Goal: Task Accomplishment & Management: Use online tool/utility

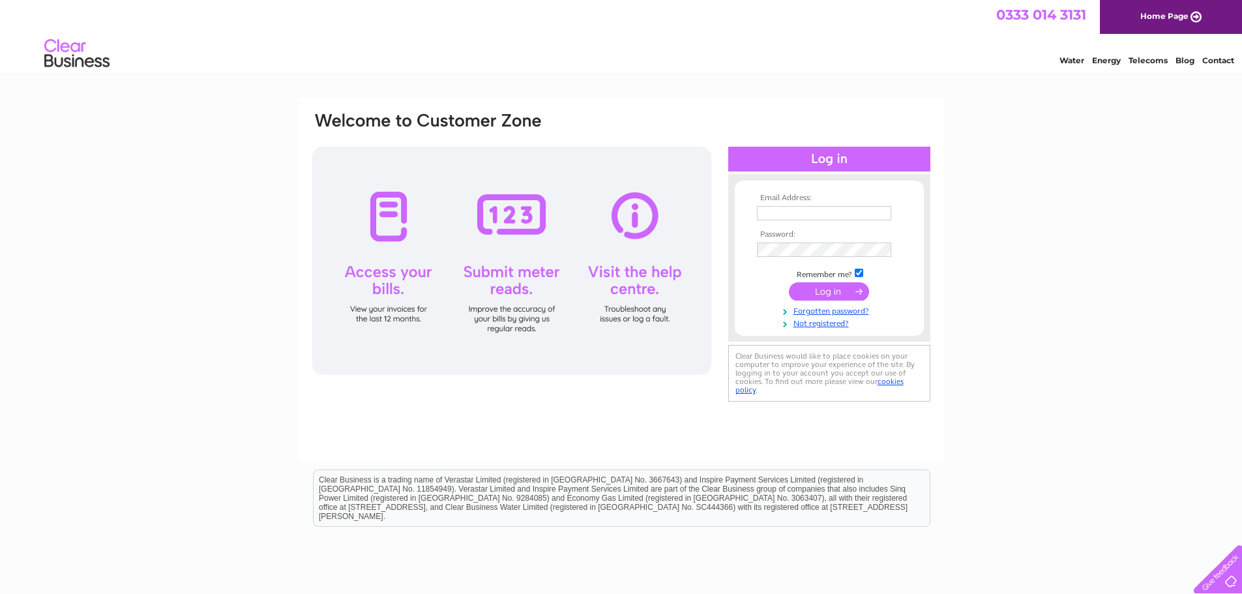
type input "crichardson@richardsonsurveyors.co.uk"
click at [811, 291] on input "submit" at bounding box center [829, 291] width 80 height 18
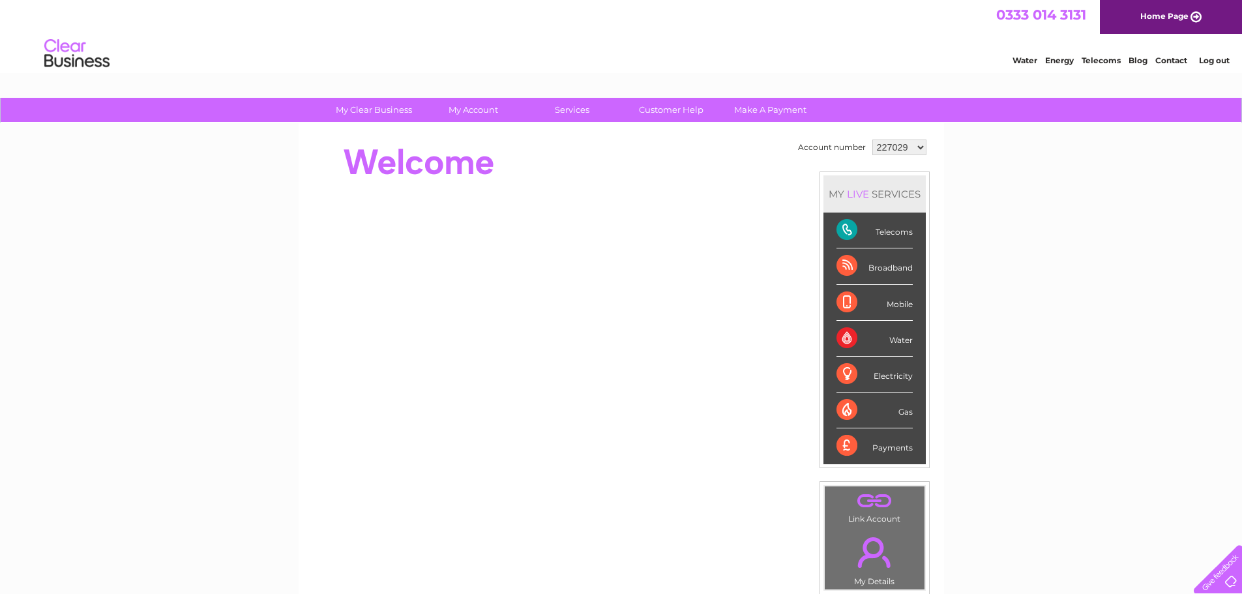
drag, startPoint x: 909, startPoint y: 233, endPoint x: 847, endPoint y: 235, distance: 62.6
click at [847, 235] on div "Telecoms" at bounding box center [874, 231] width 76 height 36
click at [969, 211] on div "My Clear Business Login Details My Details My Preferences Link Account My Accou…" at bounding box center [621, 464] width 1242 height 733
click at [917, 147] on select "227029 936827 938894 1107258 1114139 1137031 1137045" at bounding box center [899, 148] width 54 height 16
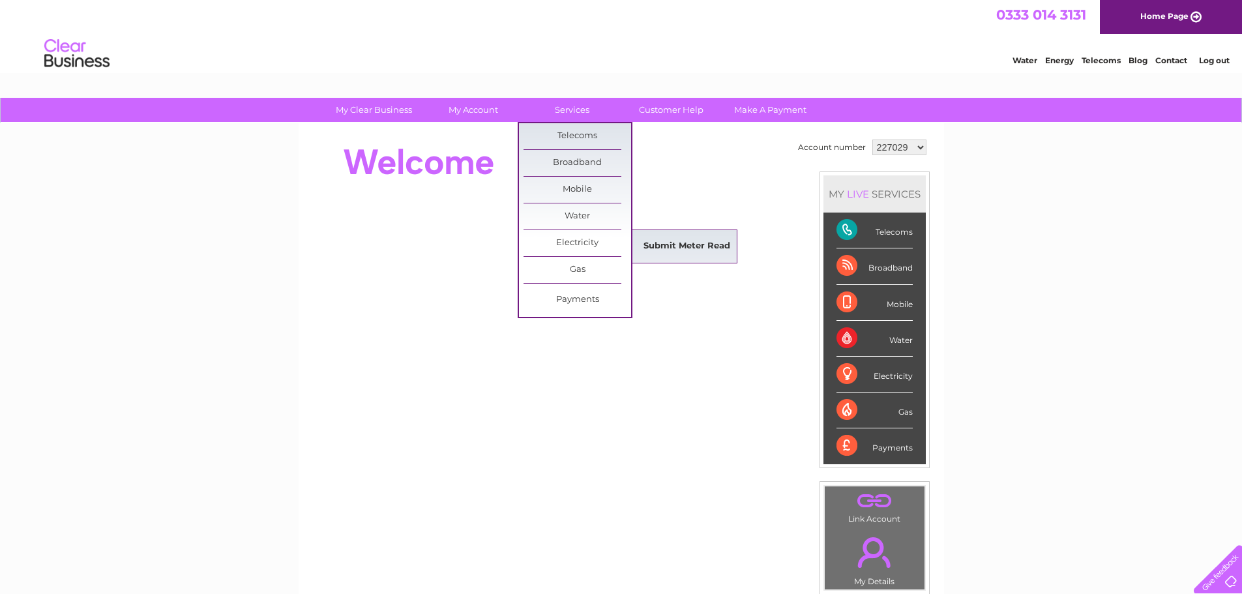
click at [679, 246] on link "Submit Meter Read" at bounding box center [687, 246] width 108 height 26
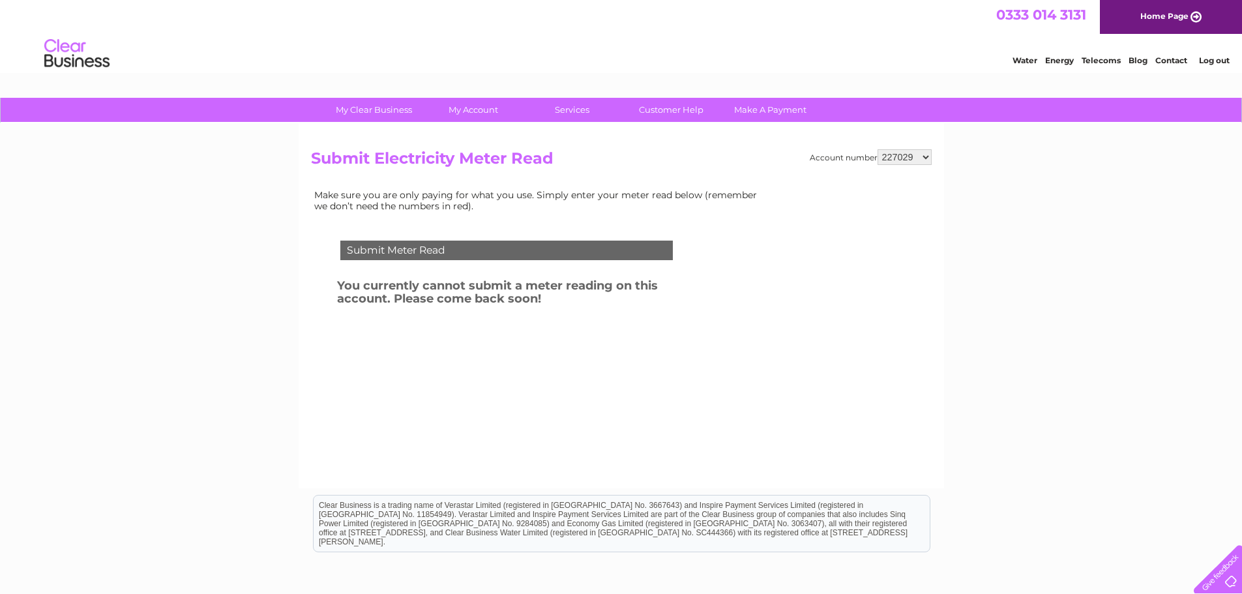
drag, startPoint x: 900, startPoint y: 156, endPoint x: 907, endPoint y: 164, distance: 11.1
click at [900, 156] on select "227029 936827 938894 1107258 1114139 1137031 1137045" at bounding box center [904, 157] width 54 height 16
select select "1137045"
click at [878, 149] on select "227029 936827 938894 1107258 1114139 1137031 1137045" at bounding box center [904, 157] width 54 height 16
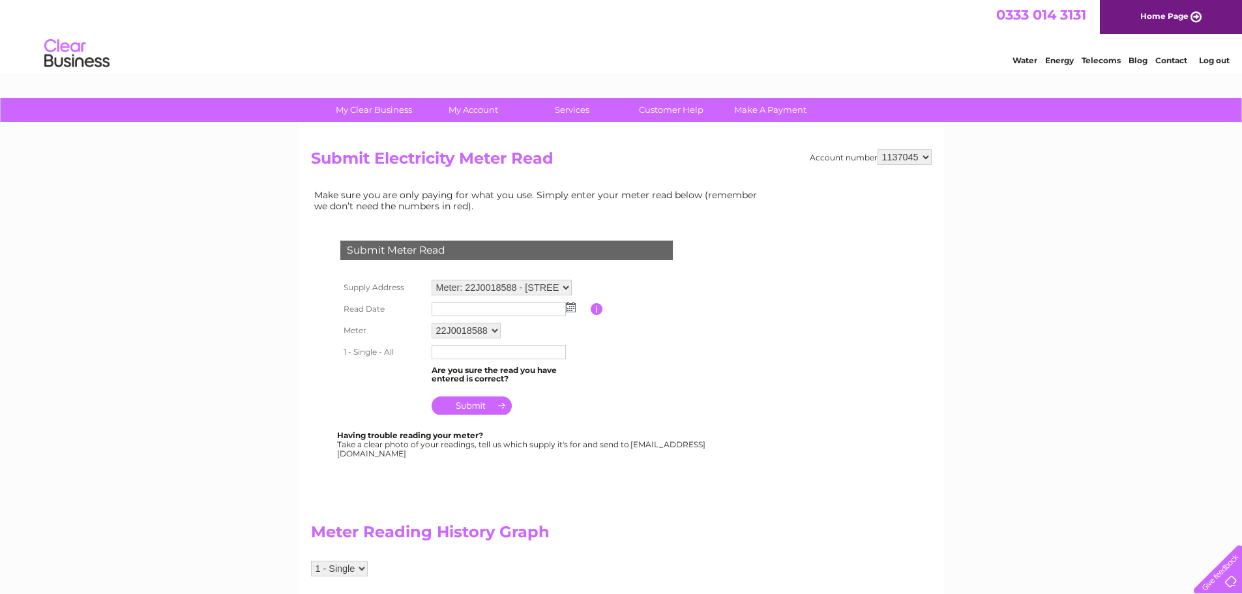
drag, startPoint x: 570, startPoint y: 194, endPoint x: 545, endPoint y: 200, distance: 25.6
click at [570, 194] on td "Make sure you are only paying for what you use. Simply enter your meter read be…" at bounding box center [539, 199] width 456 height 27
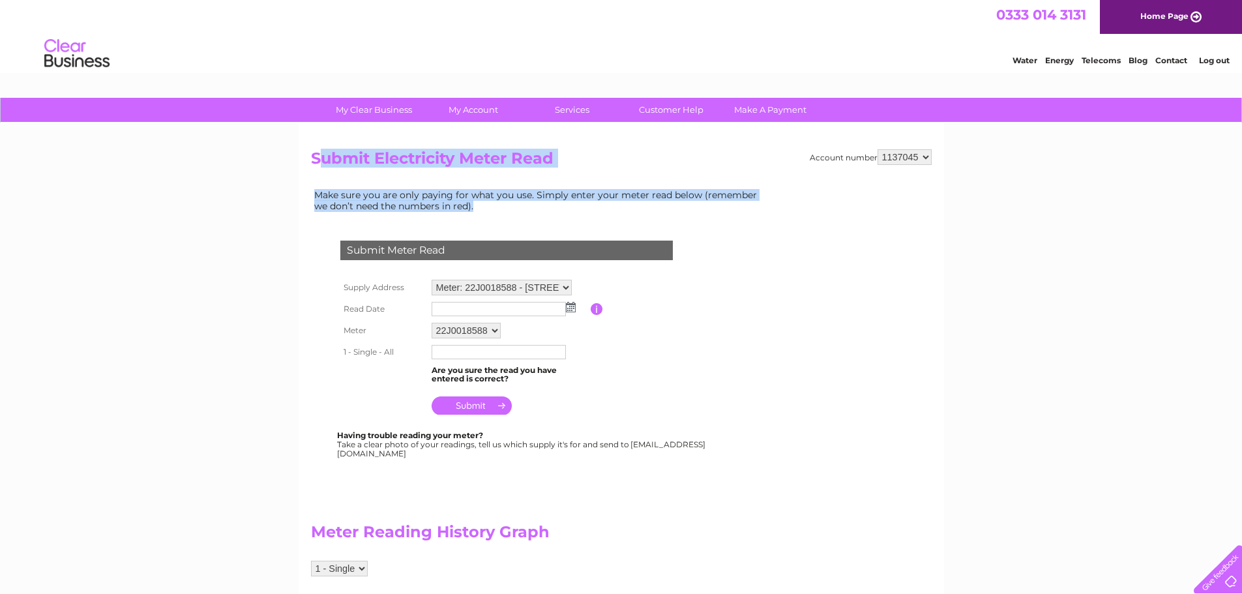
drag, startPoint x: 481, startPoint y: 209, endPoint x: 319, endPoint y: 180, distance: 164.2
click at [319, 180] on div "Account number 227029 936827 938894 1107258 1114139 1137031 1137045 Submit Elec…" at bounding box center [621, 523] width 621 height 749
click at [499, 204] on td "Make sure you are only paying for what you use. Simply enter your meter read be…" at bounding box center [539, 199] width 456 height 27
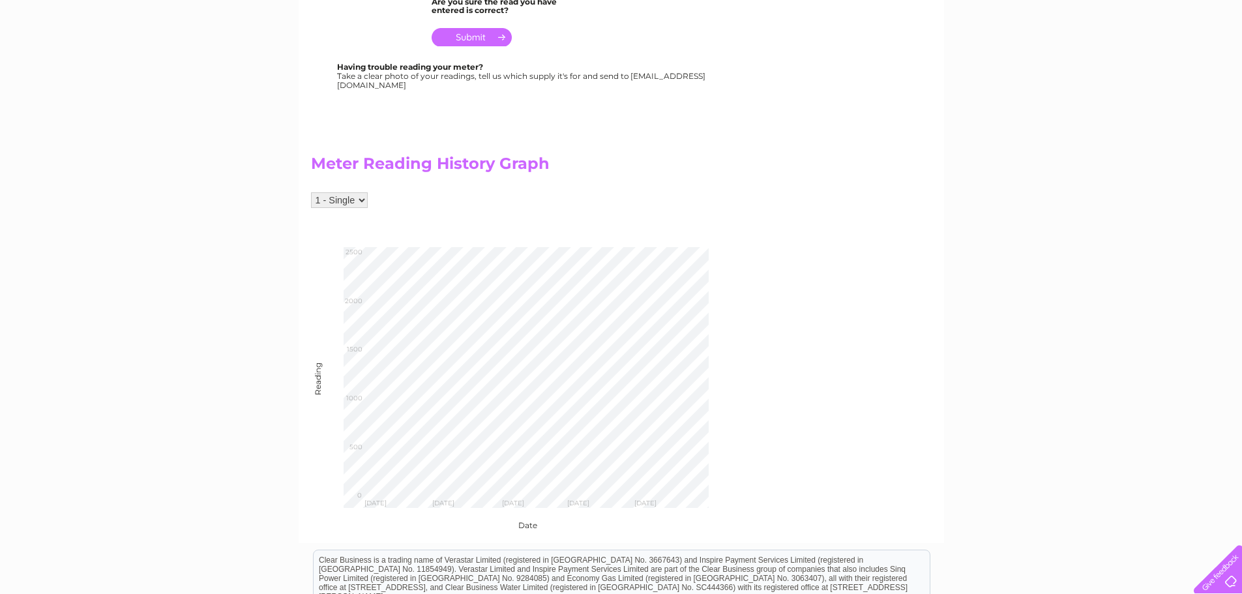
scroll to position [391, 0]
